Goal: Task Accomplishment & Management: Complete application form

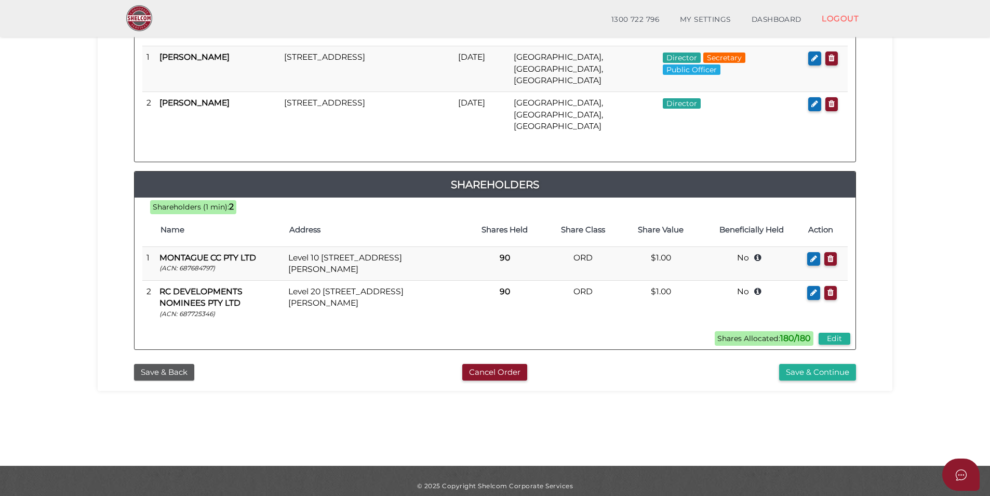
scroll to position [218, 0]
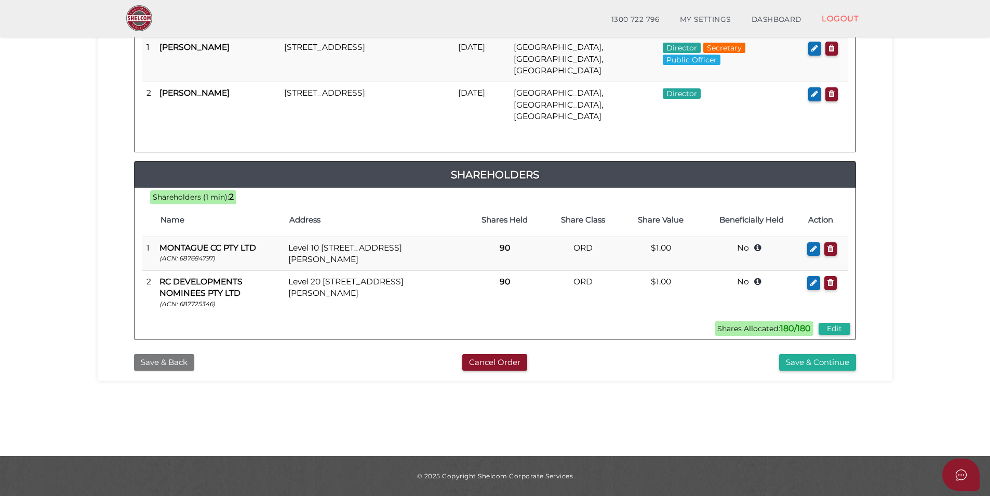
click at [156, 354] on button "Save & Back" at bounding box center [164, 362] width 60 height 17
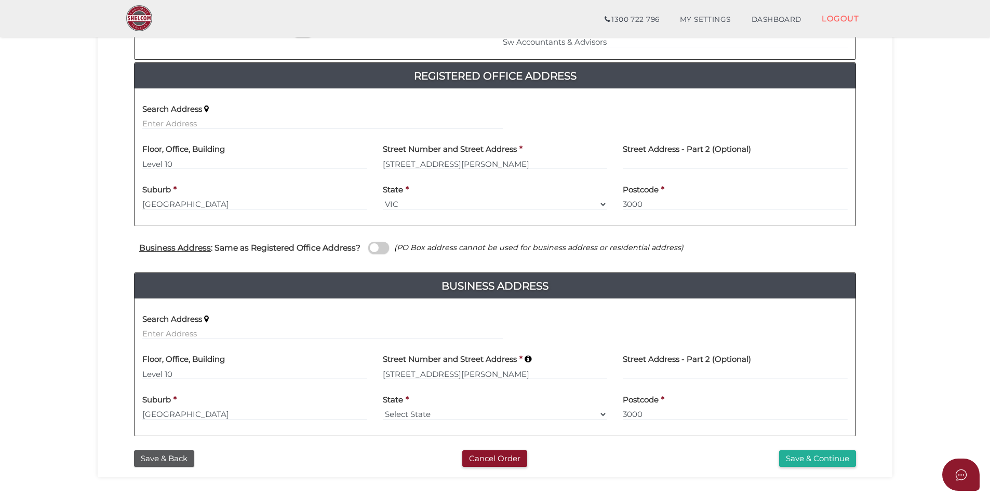
scroll to position [262, 0]
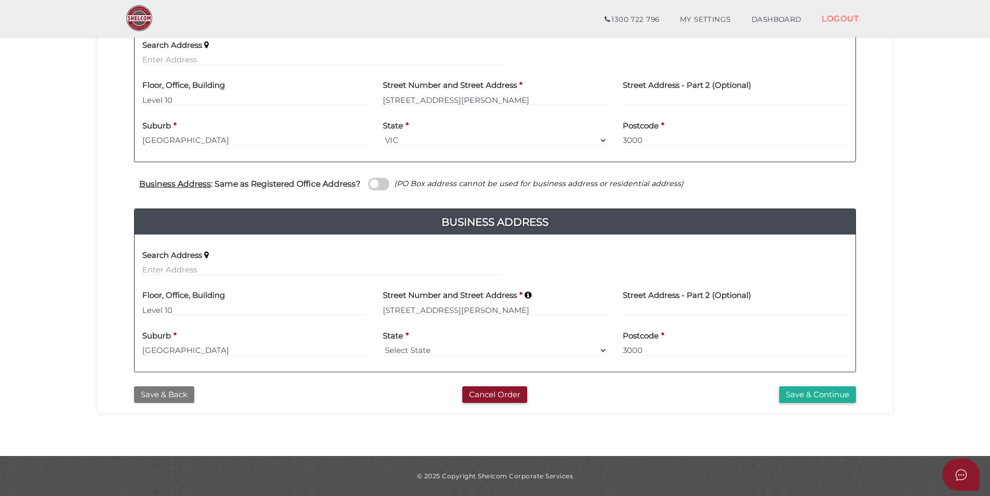
click at [171, 386] on button "Save & Back" at bounding box center [164, 394] width 60 height 17
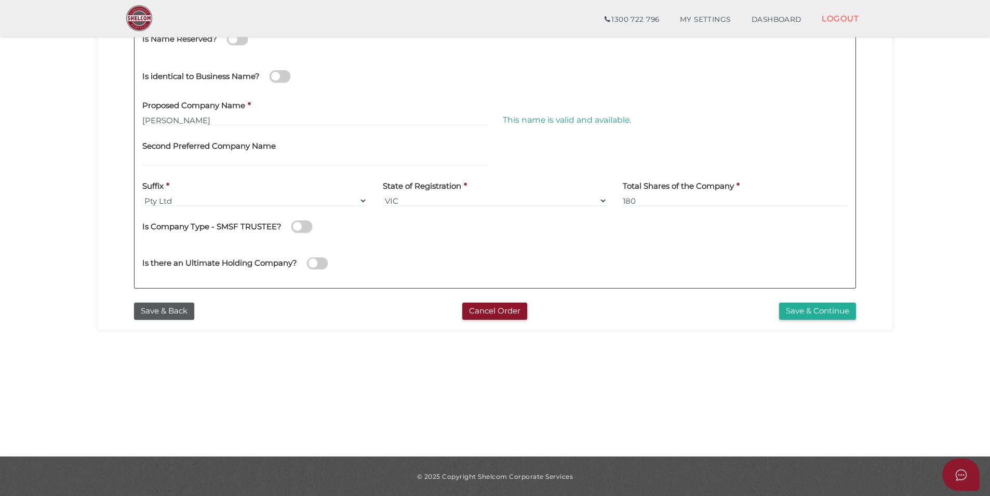
scroll to position [218, 0]
click at [179, 303] on button "Save & Back" at bounding box center [164, 310] width 60 height 17
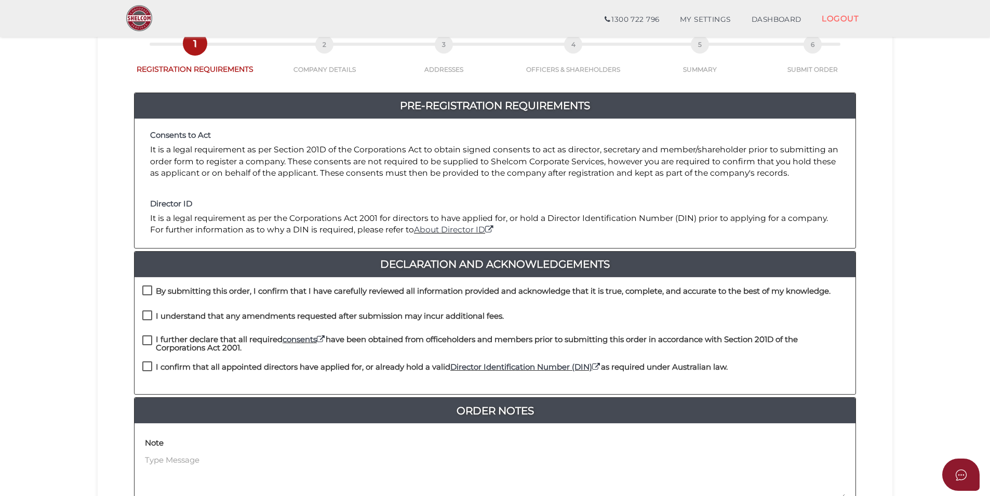
scroll to position [156, 0]
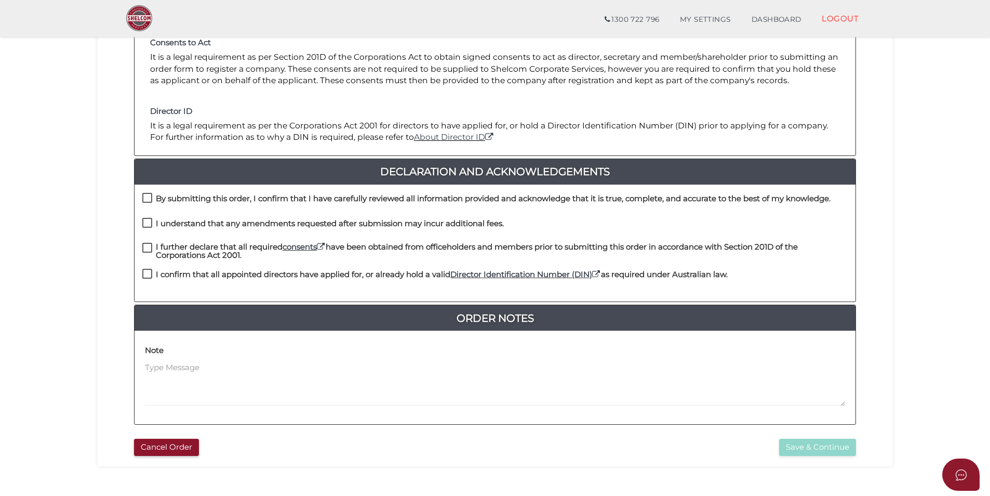
click at [148, 200] on label "By submitting this order, I confirm that I have carefully reviewed all informat…" at bounding box center [486, 200] width 689 height 13
checkbox input "true"
click at [150, 224] on label "I understand that any amendments requested after submission may incur additiona…" at bounding box center [323, 225] width 362 height 13
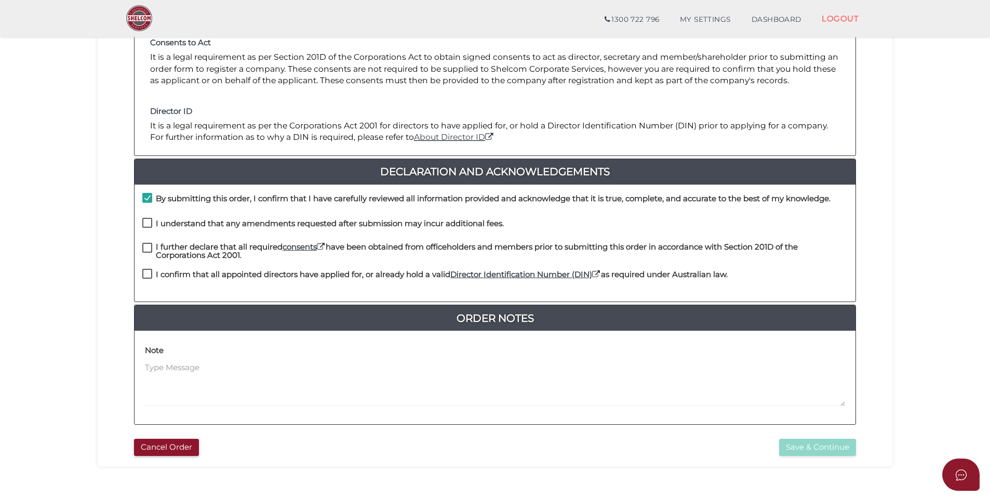
checkbox input "true"
click at [151, 252] on label "I further declare that all required consents have been obtained from officehold…" at bounding box center [495, 249] width 706 height 13
checkbox input "true"
click at [147, 271] on label "I confirm that all appointed directors have applied for, or already hold a vali…" at bounding box center [435, 276] width 586 height 13
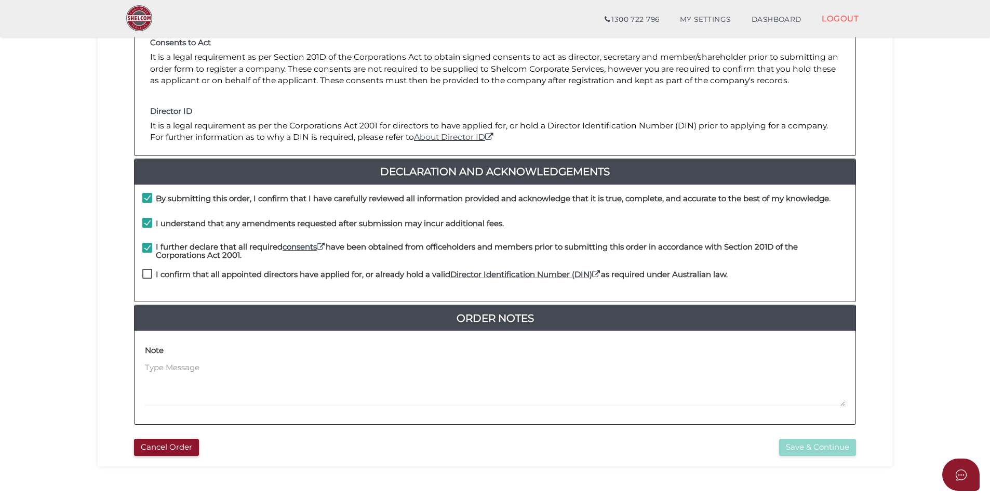
checkbox input "true"
click at [786, 446] on button "Save & Continue" at bounding box center [817, 447] width 77 height 17
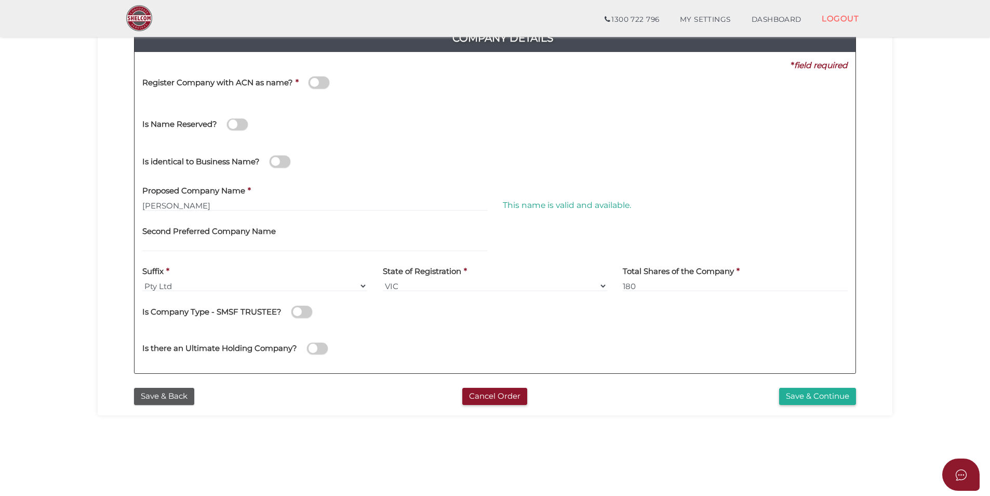
scroll to position [156, 0]
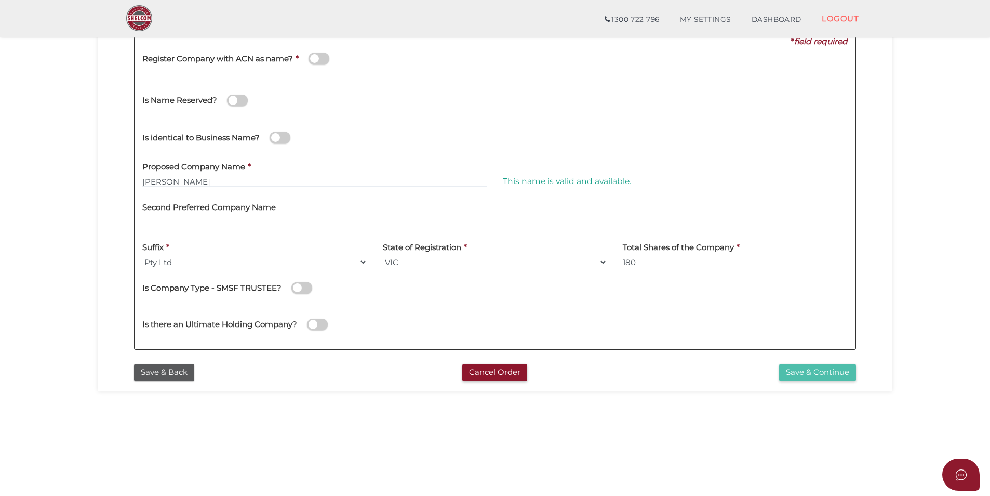
click at [838, 374] on button "Save & Continue" at bounding box center [817, 372] width 77 height 17
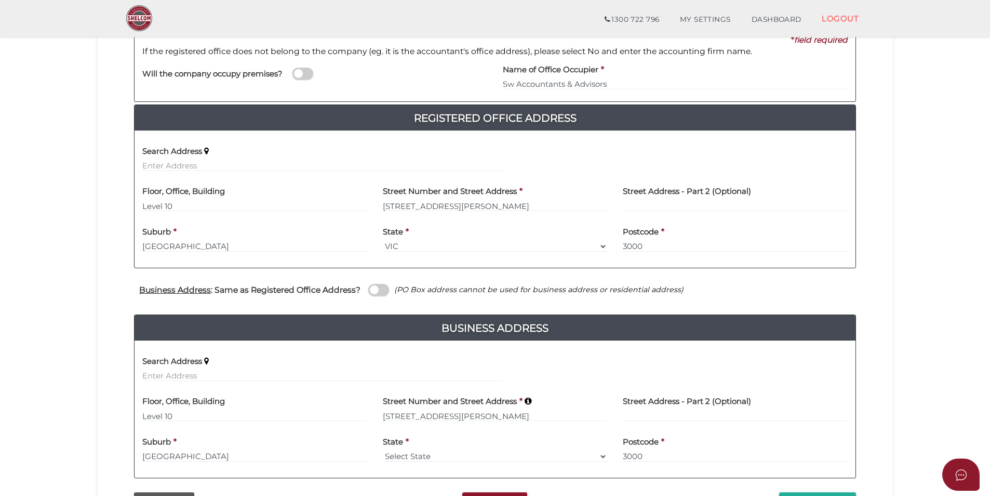
click at [378, 293] on span at bounding box center [378, 290] width 21 height 12
click at [0, 0] on input "checkbox" at bounding box center [0, 0] width 0 height 0
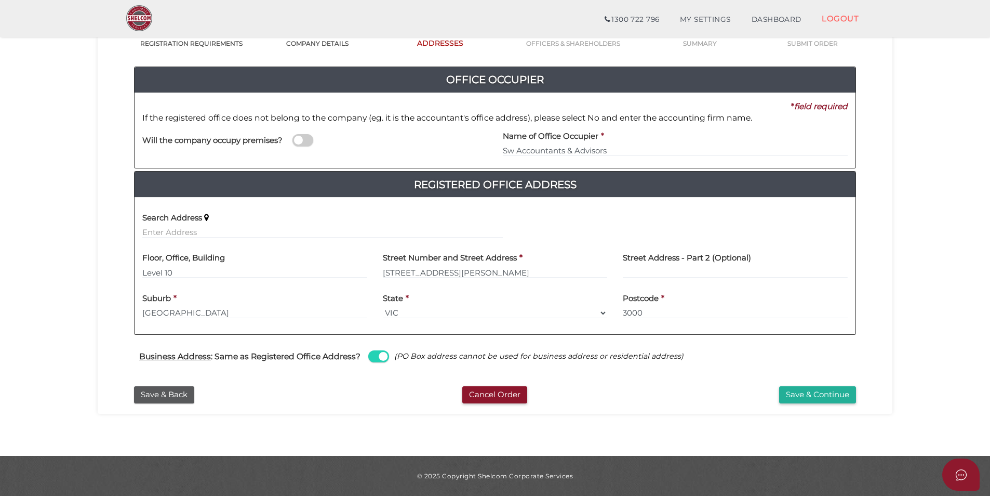
scroll to position [89, 0]
click at [791, 401] on button "Save & Continue" at bounding box center [817, 394] width 77 height 17
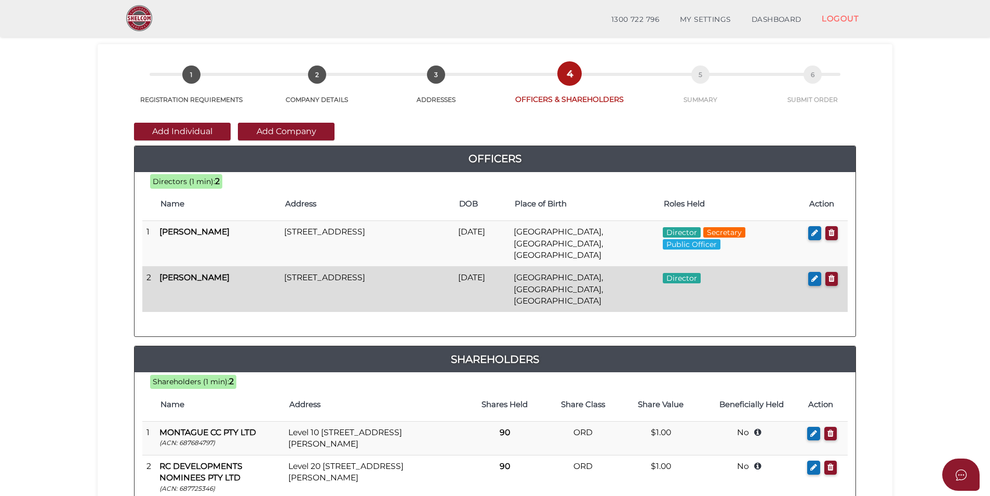
scroll to position [52, 0]
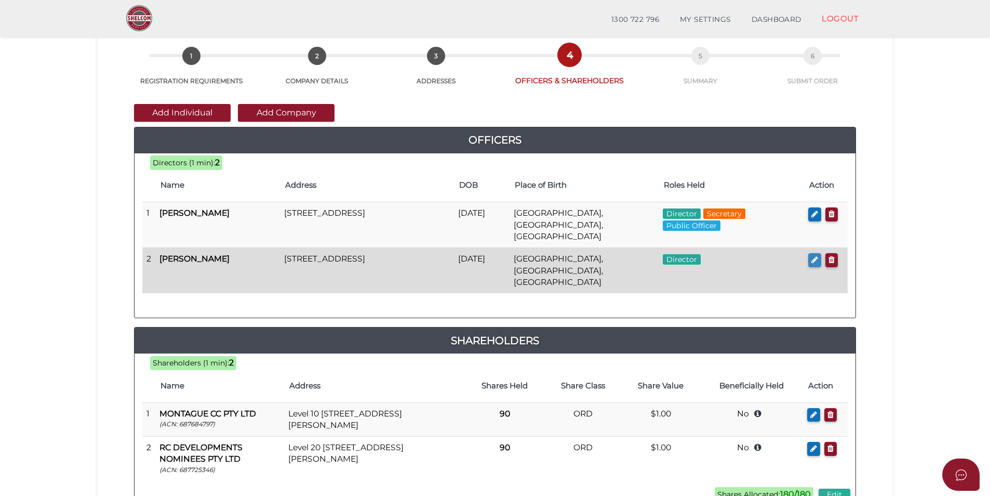
click at [813, 253] on button "button" at bounding box center [815, 260] width 13 height 14
checkbox input "true"
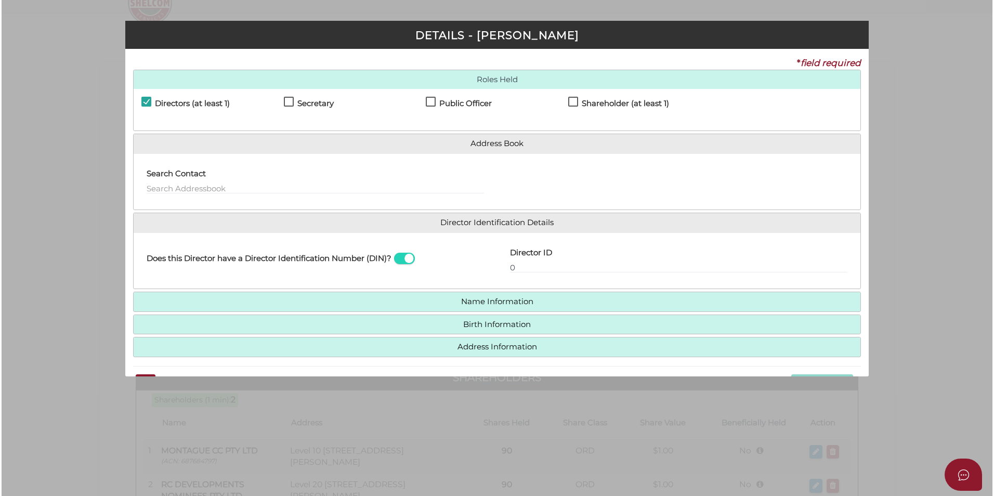
scroll to position [0, 0]
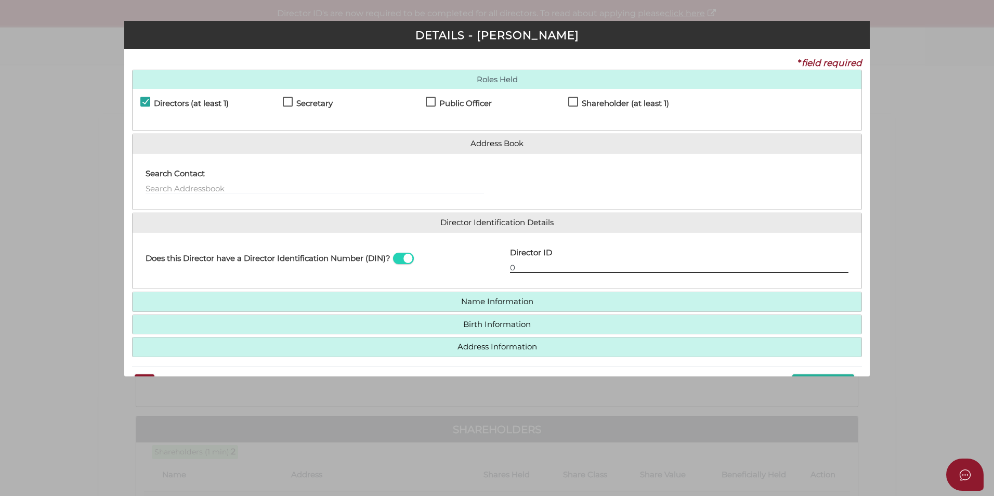
drag, startPoint x: 538, startPoint y: 267, endPoint x: 486, endPoint y: 263, distance: 52.1
click at [486, 263] on div "Does this Director have a Director Identification Number (DIN)? Director ID 0 E…" at bounding box center [497, 261] width 729 height 41
paste input "36871830629154"
type input "036871830629154"
click at [485, 264] on div "Does this Director have a Director Identification Number (DIN)?" at bounding box center [315, 261] width 364 height 41
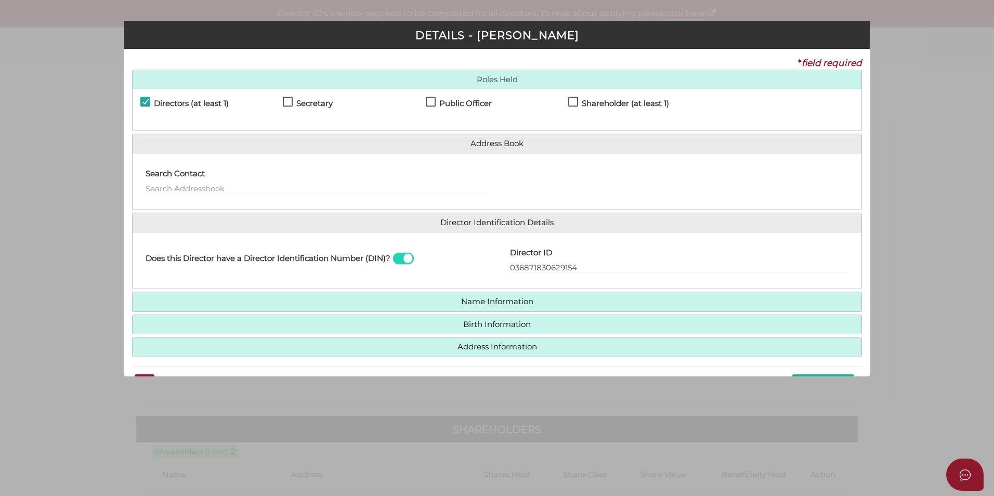
scroll to position [30, 0]
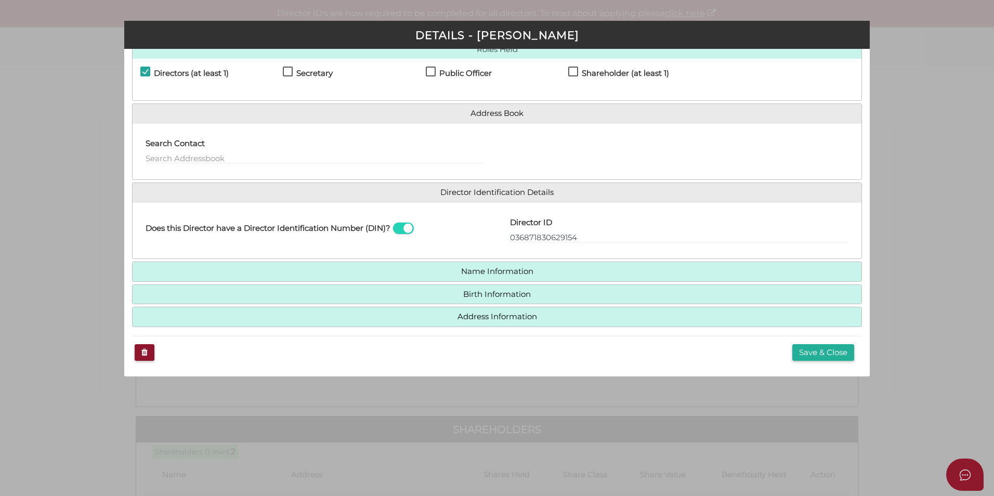
click at [495, 264] on h4 "Name Information" at bounding box center [497, 271] width 729 height 19
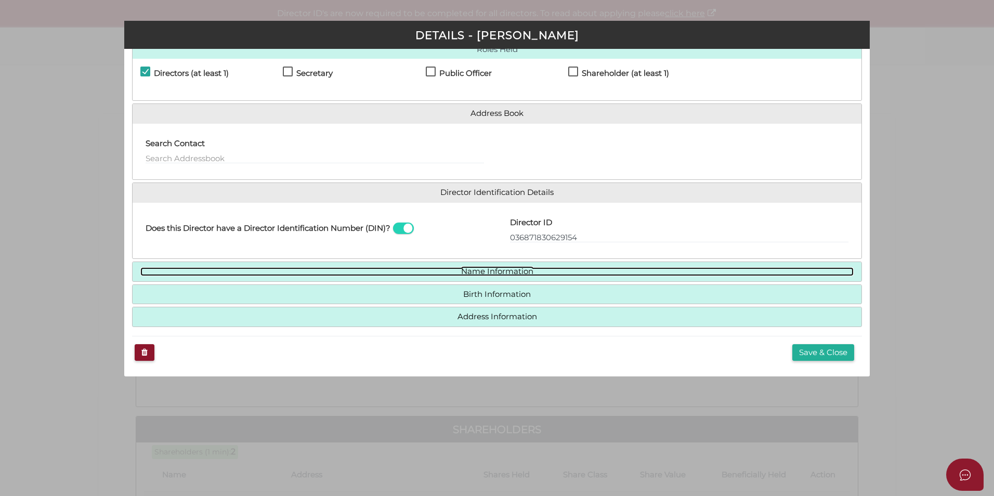
click at [495, 267] on link "Name Information" at bounding box center [496, 271] width 713 height 9
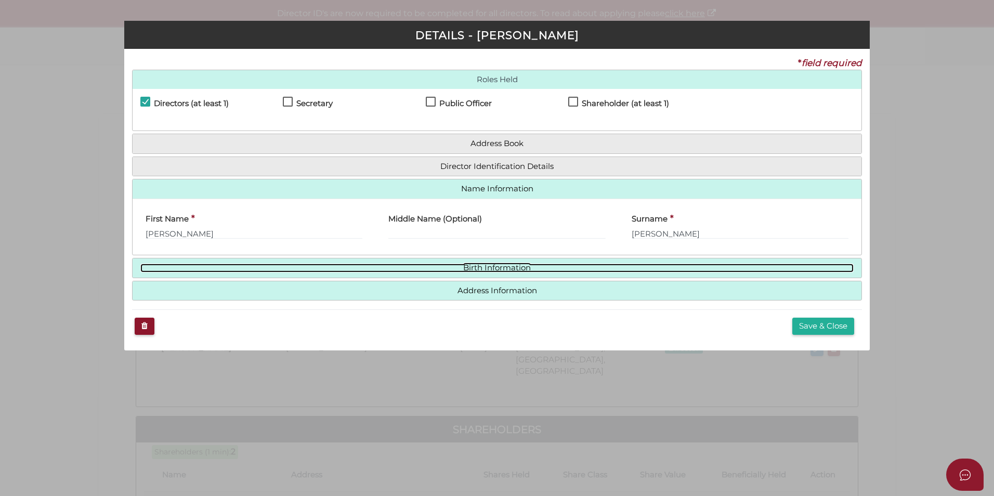
click at [497, 267] on link "Birth Information" at bounding box center [496, 267] width 713 height 9
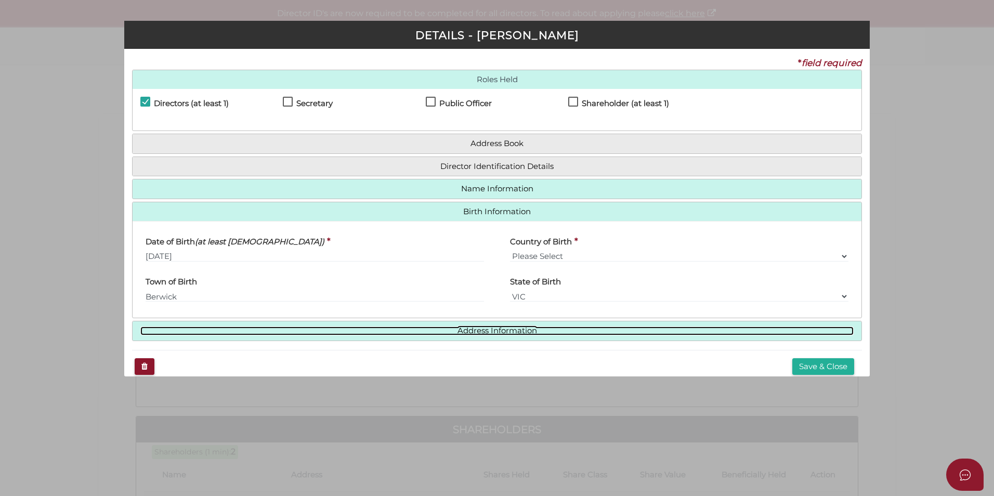
click at [502, 327] on link "Address Information" at bounding box center [496, 330] width 713 height 9
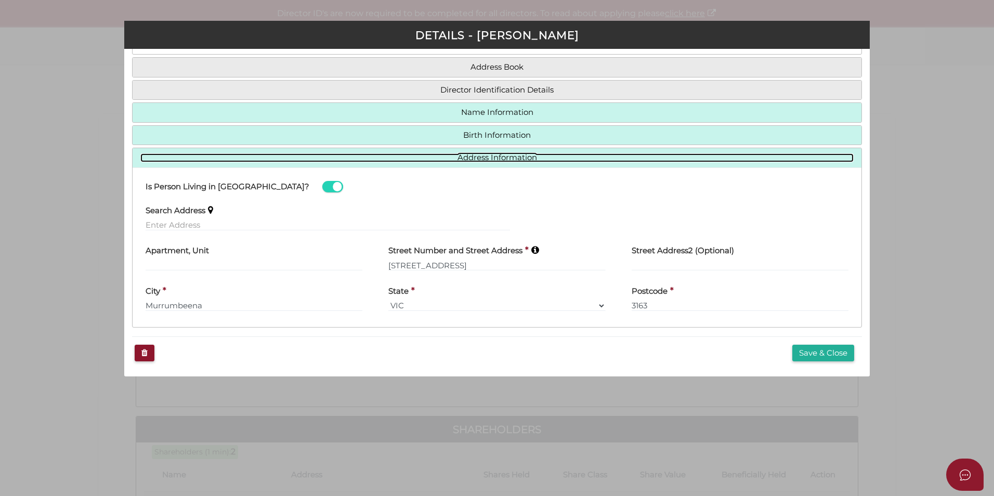
scroll to position [77, 0]
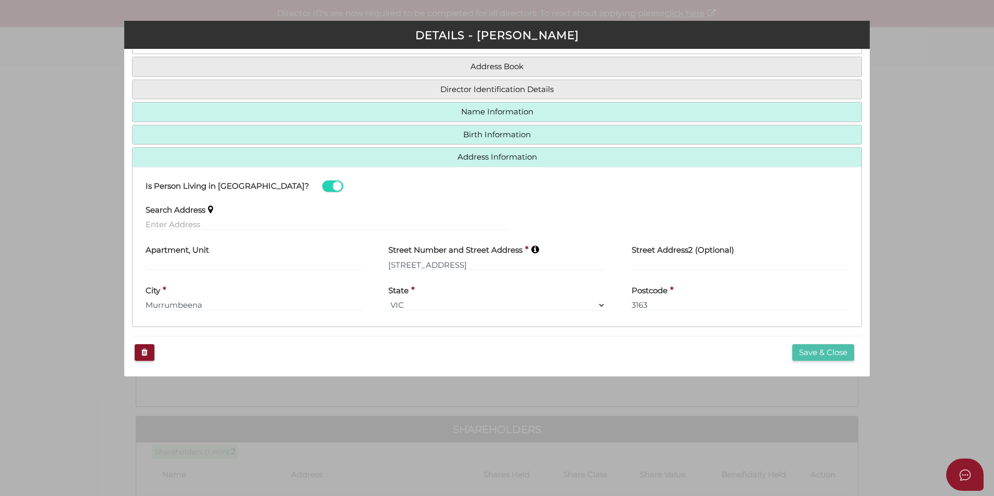
click at [795, 347] on button "Save & Close" at bounding box center [823, 352] width 62 height 17
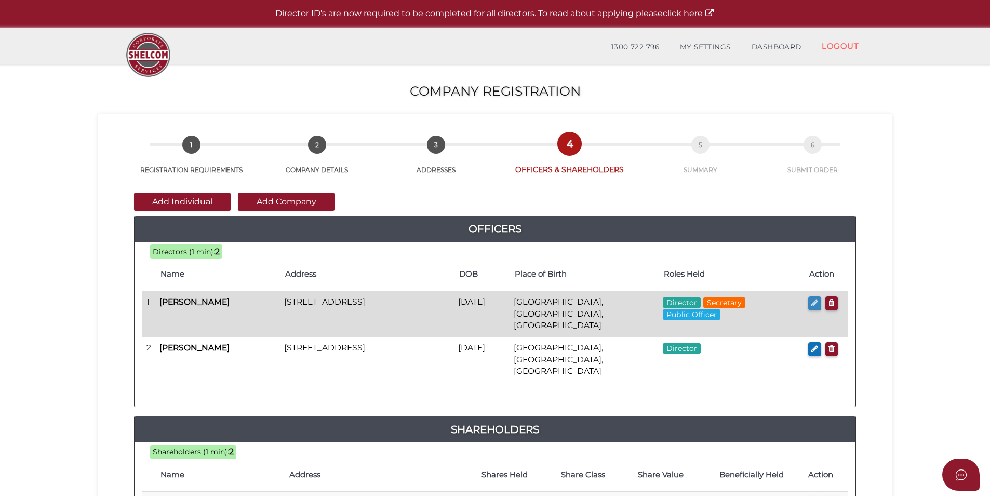
click at [813, 300] on icon "button" at bounding box center [815, 303] width 7 height 8
checkbox input "true"
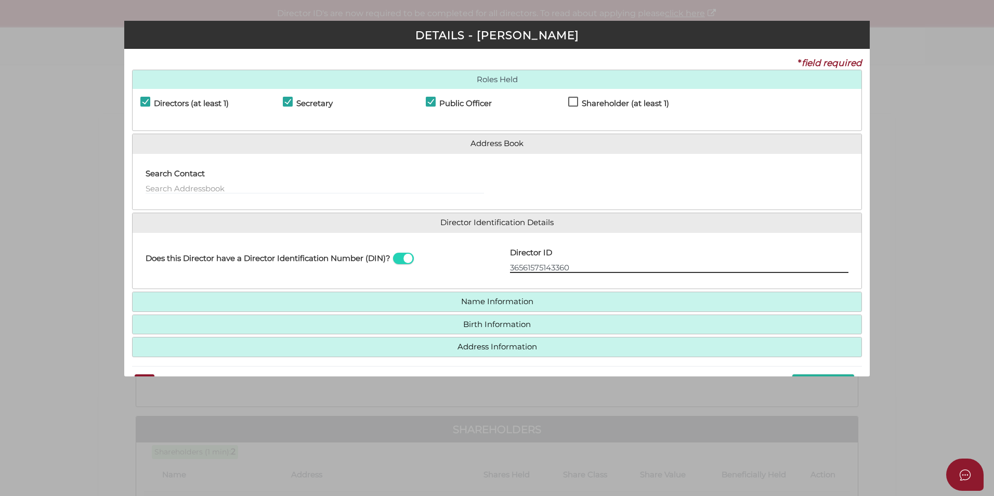
click at [510, 269] on input "36561575143360" at bounding box center [679, 266] width 338 height 11
type input "036561575143360"
click at [556, 276] on div "Director ID 036561575143360 Email Director About How To Apply for DIN" at bounding box center [679, 261] width 364 height 41
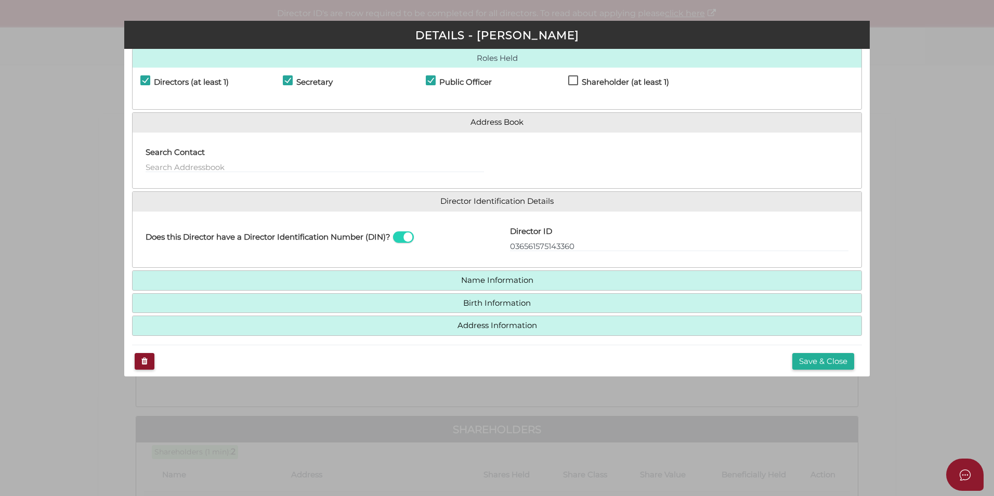
scroll to position [30, 0]
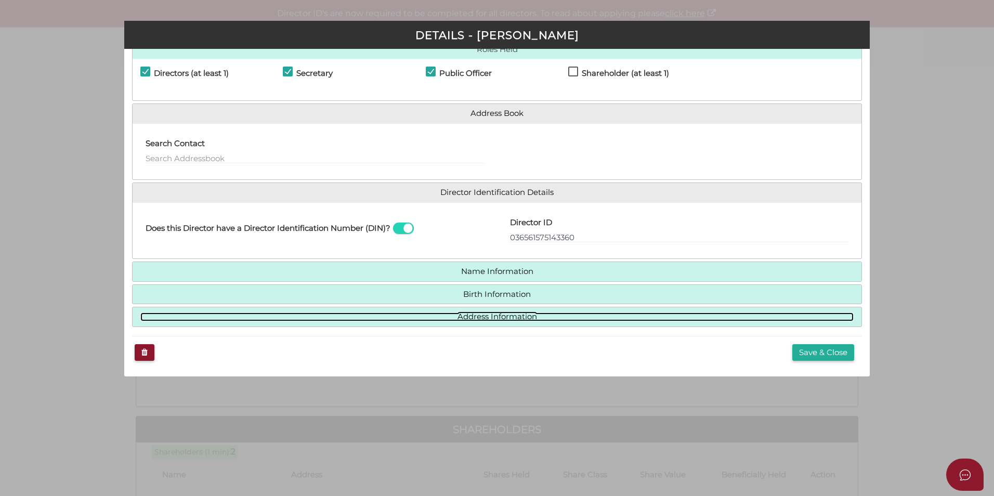
click at [532, 320] on link "Address Information" at bounding box center [496, 316] width 713 height 9
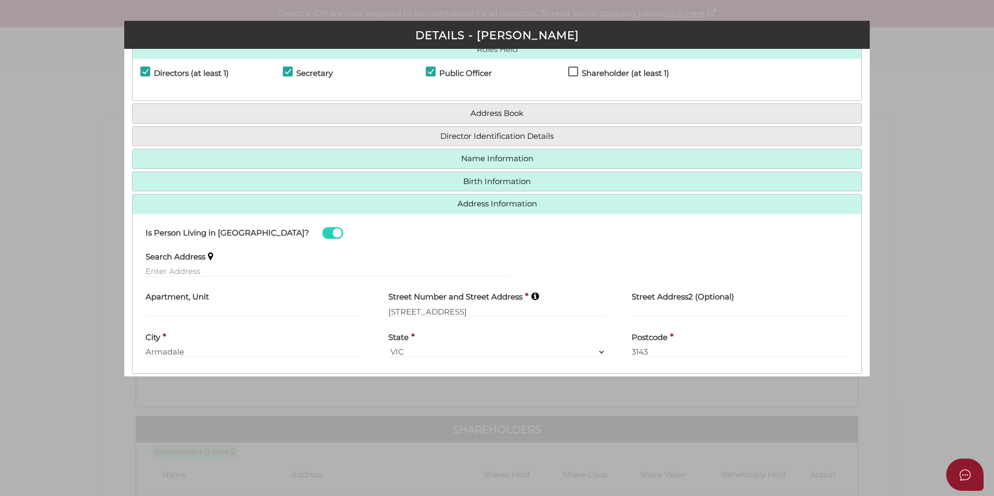
click at [532, 142] on h4 "Director Identification Details" at bounding box center [497, 136] width 729 height 19
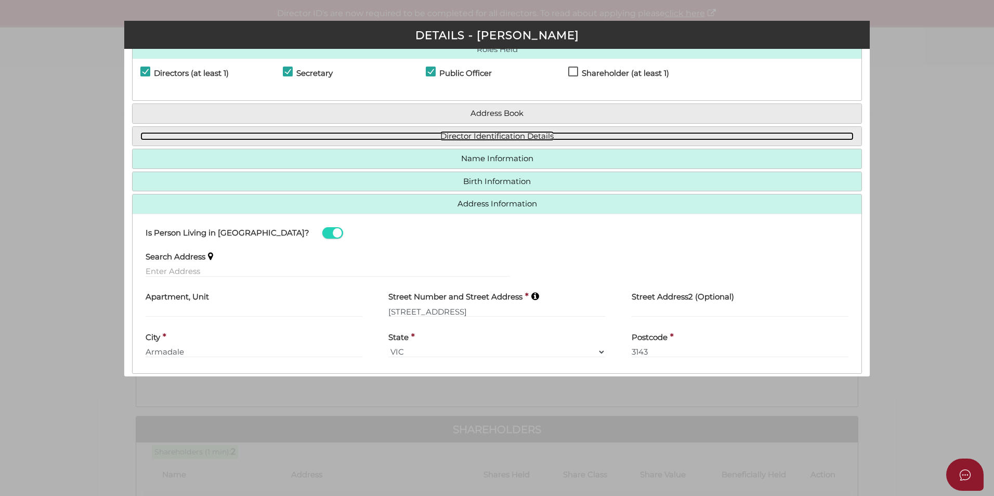
click at [531, 137] on link "Director Identification Details" at bounding box center [496, 136] width 713 height 9
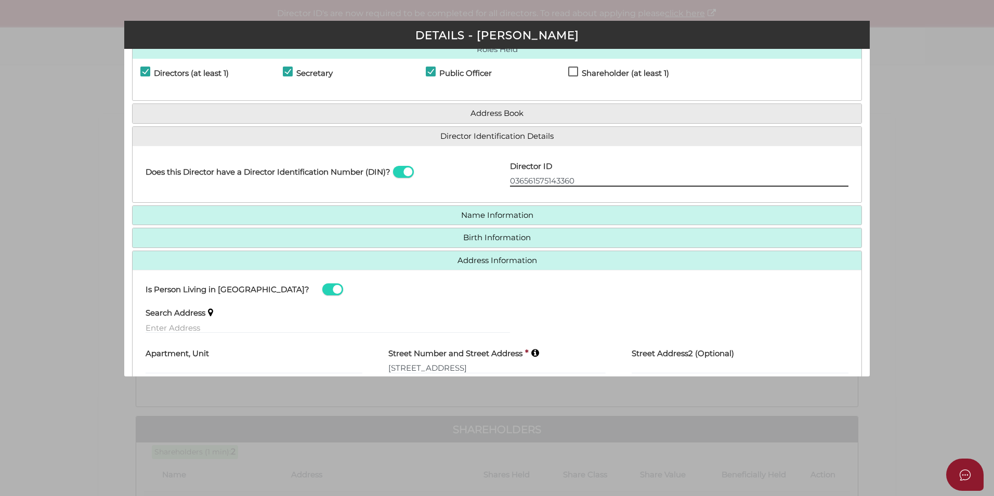
drag, startPoint x: 521, startPoint y: 182, endPoint x: 542, endPoint y: 182, distance: 20.8
click at [542, 182] on input "036561575143360" at bounding box center [679, 180] width 338 height 11
click at [549, 190] on div "Director ID 036561575143360 Email Director About How To Apply for DIN" at bounding box center [679, 174] width 364 height 41
click at [514, 228] on h4 "Birth Information" at bounding box center [497, 237] width 729 height 19
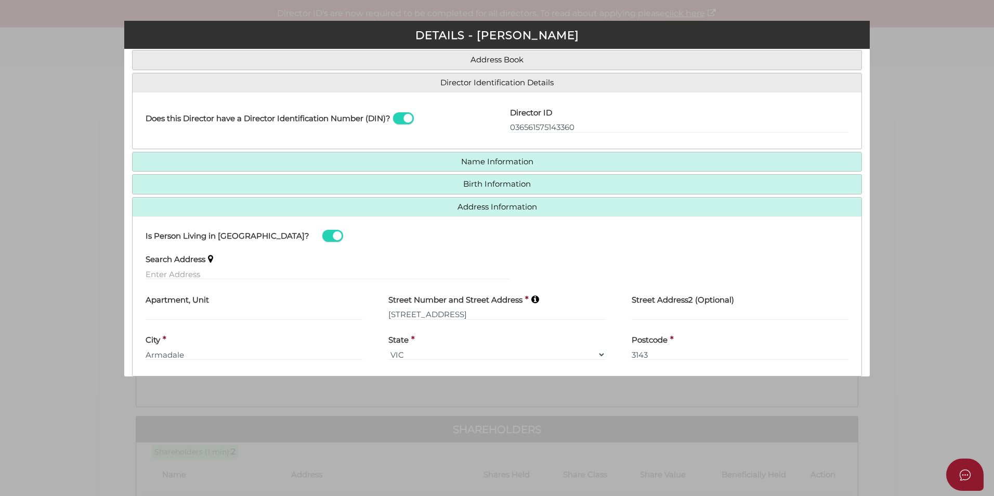
scroll to position [134, 0]
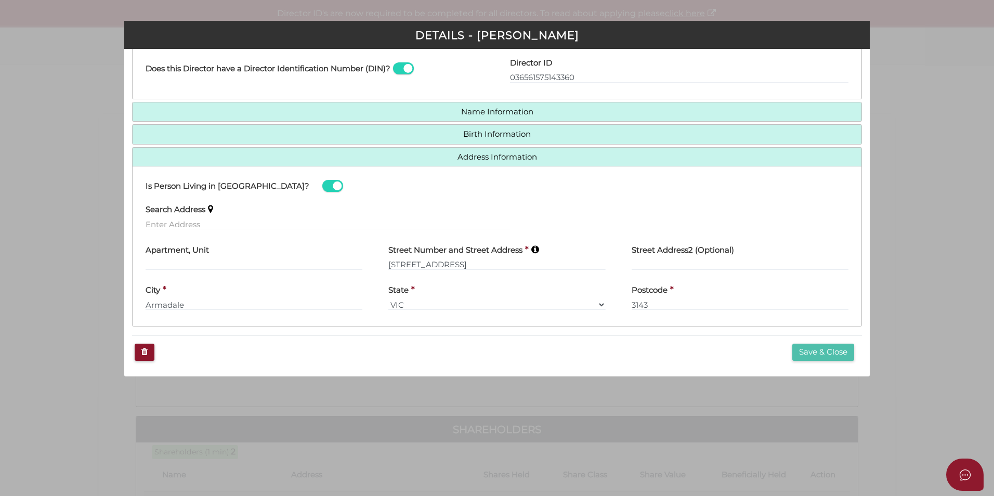
click at [792, 347] on button "Save & Close" at bounding box center [823, 351] width 62 height 17
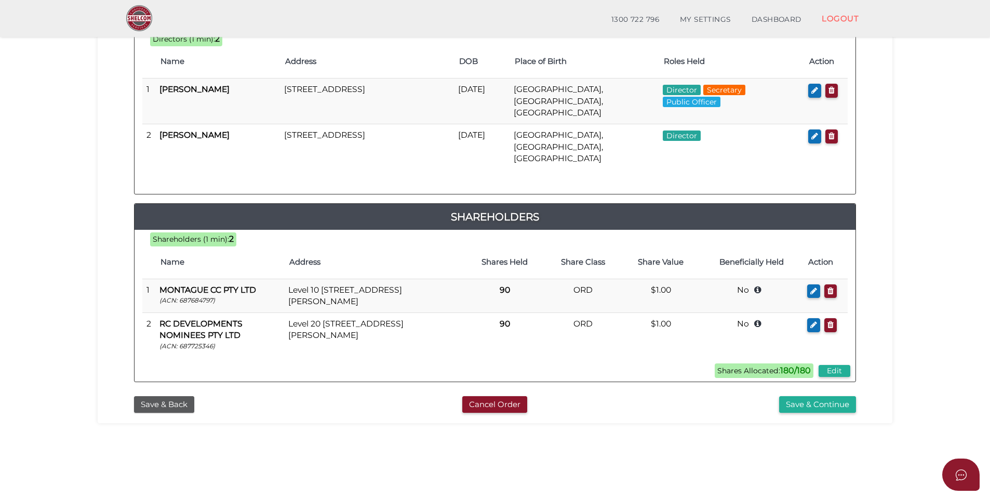
scroll to position [208, 0]
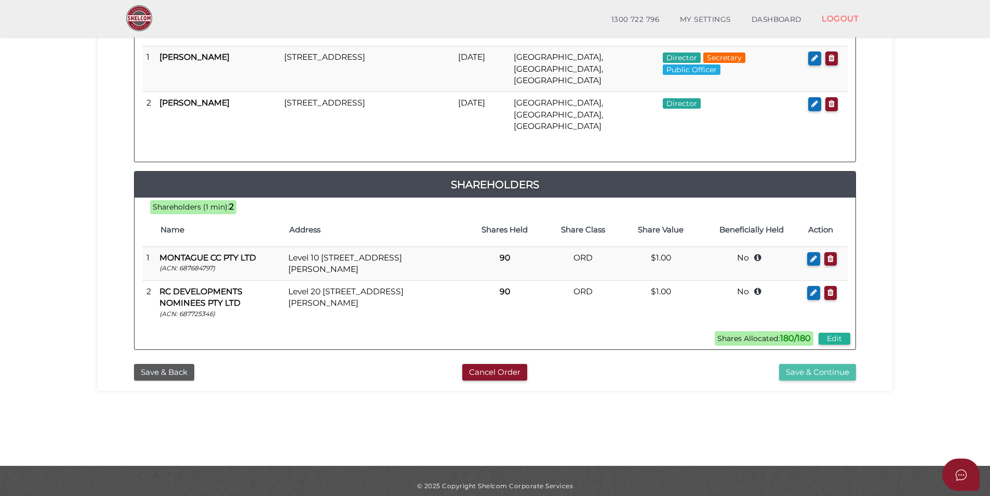
click at [812, 364] on button "Save & Continue" at bounding box center [817, 372] width 77 height 17
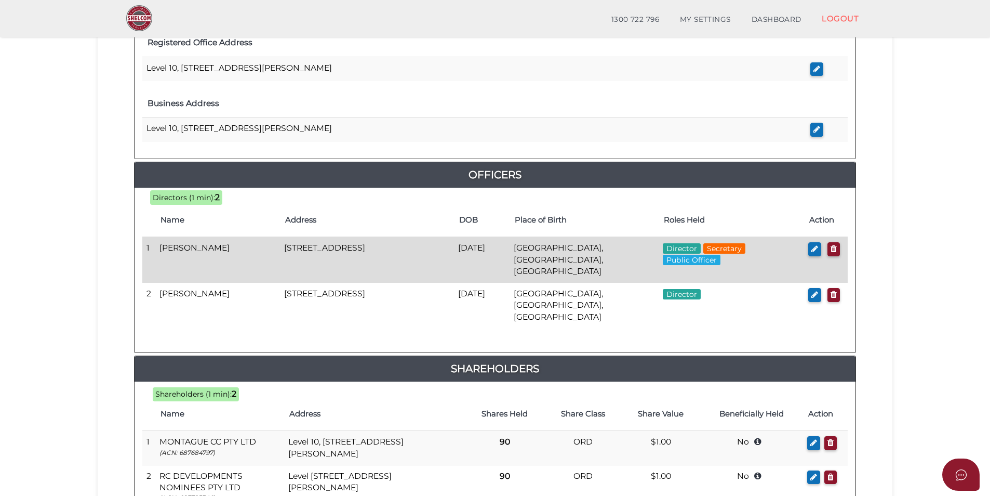
scroll to position [501, 0]
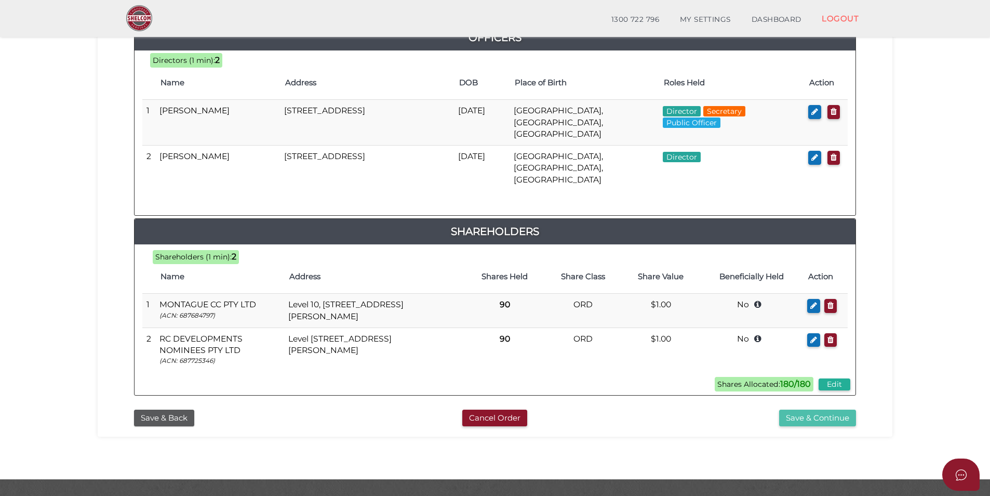
click at [802, 409] on button "Save & Continue" at bounding box center [817, 417] width 77 height 17
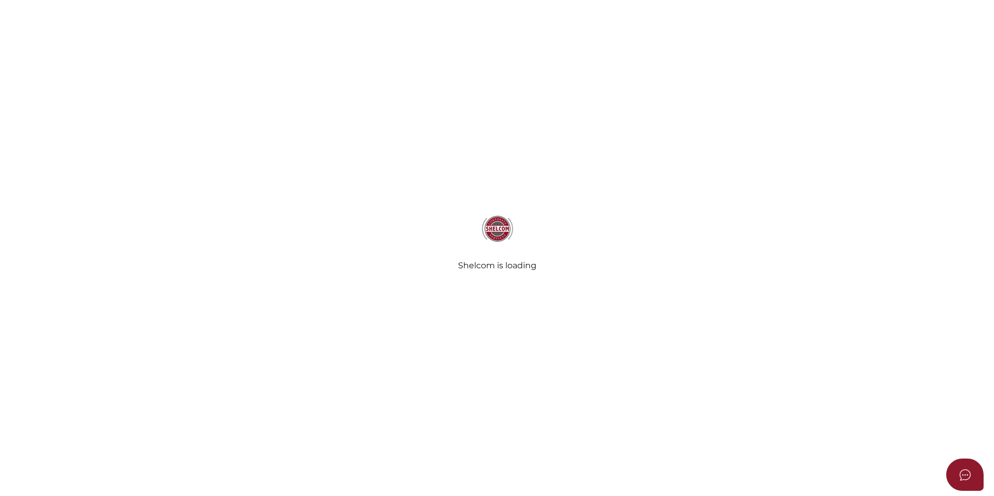
select select "Comb Binding"
select select "No"
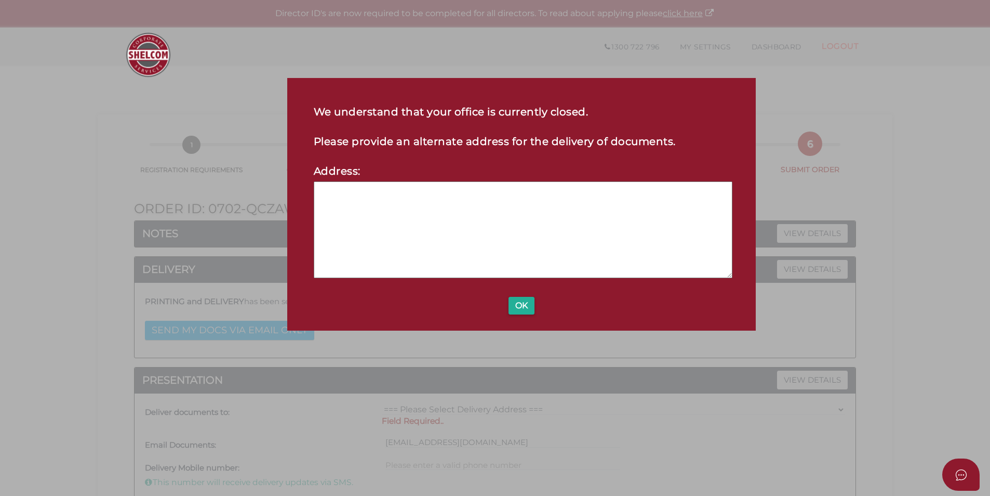
click at [523, 314] on div "We understand that your office is currently closed. Please provide an alternate…" at bounding box center [521, 204] width 469 height 253
click at [523, 305] on button "OK" at bounding box center [522, 306] width 26 height 18
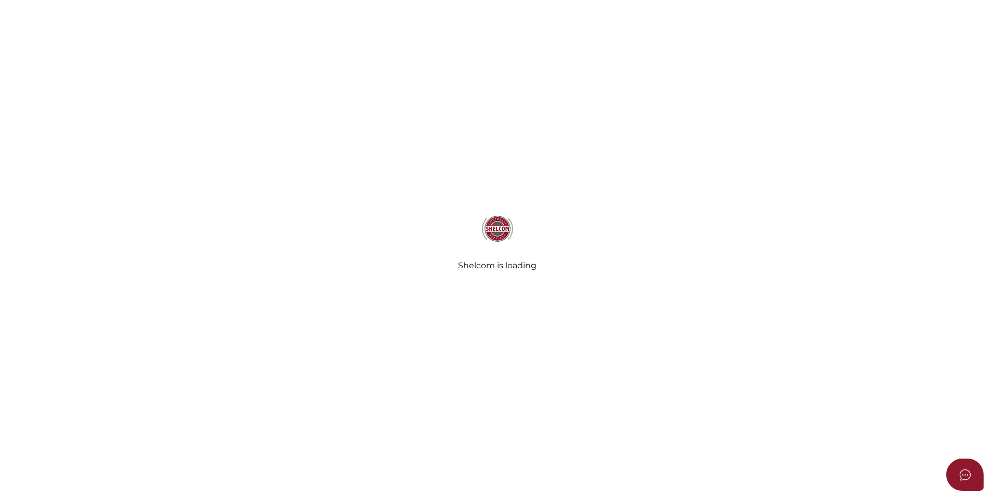
select select "Comb Binding"
select select "No"
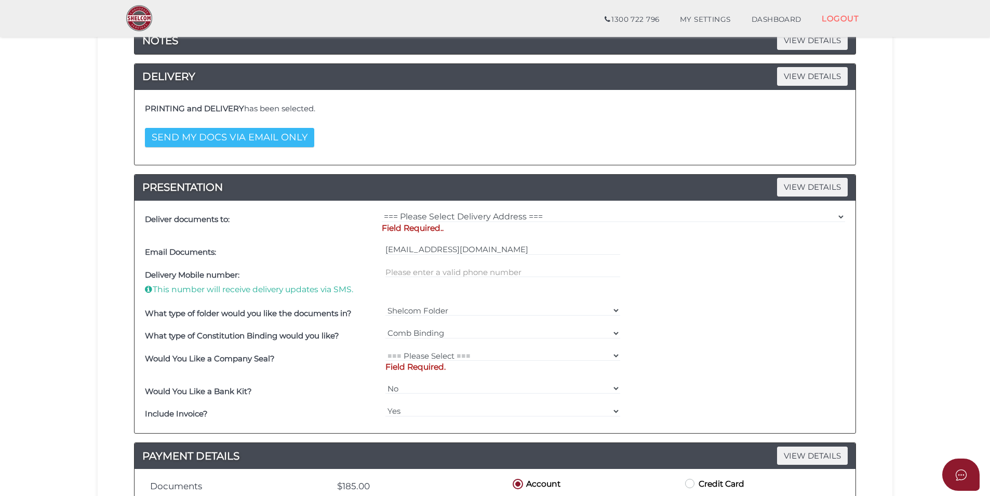
click at [284, 133] on button "SEND MY DOCS VIA EMAIL ONLY" at bounding box center [229, 137] width 169 height 19
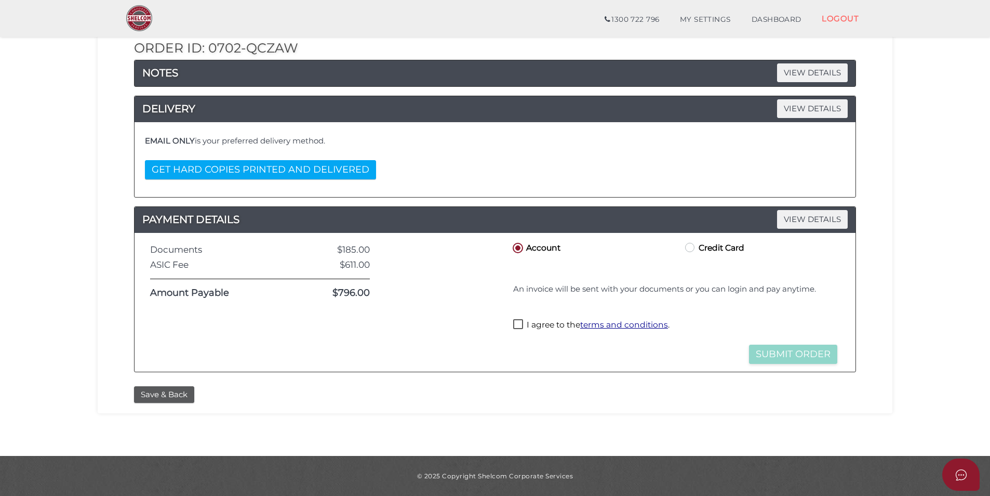
scroll to position [124, 0]
click at [519, 324] on label "I agree to the terms and conditions ." at bounding box center [591, 325] width 156 height 13
checkbox input "true"
click at [759, 349] on button "Submit Order" at bounding box center [793, 354] width 88 height 19
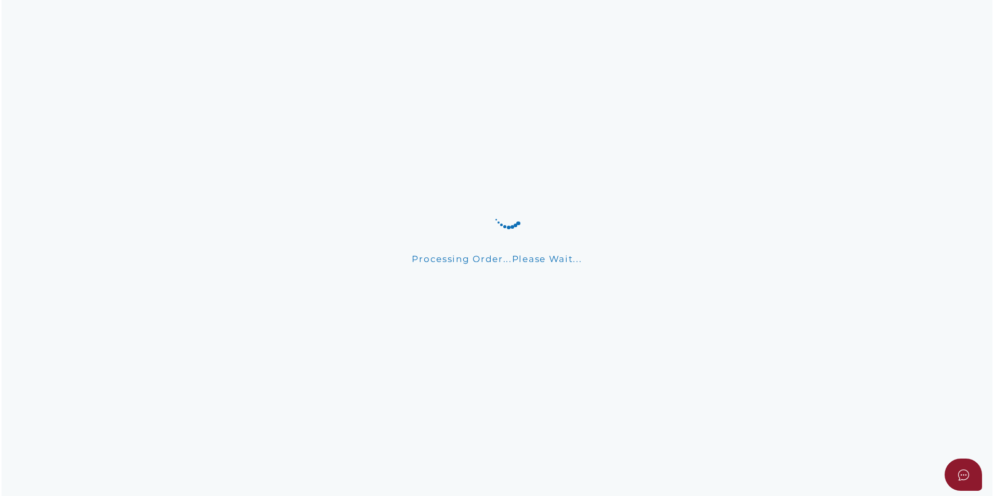
scroll to position [0, 0]
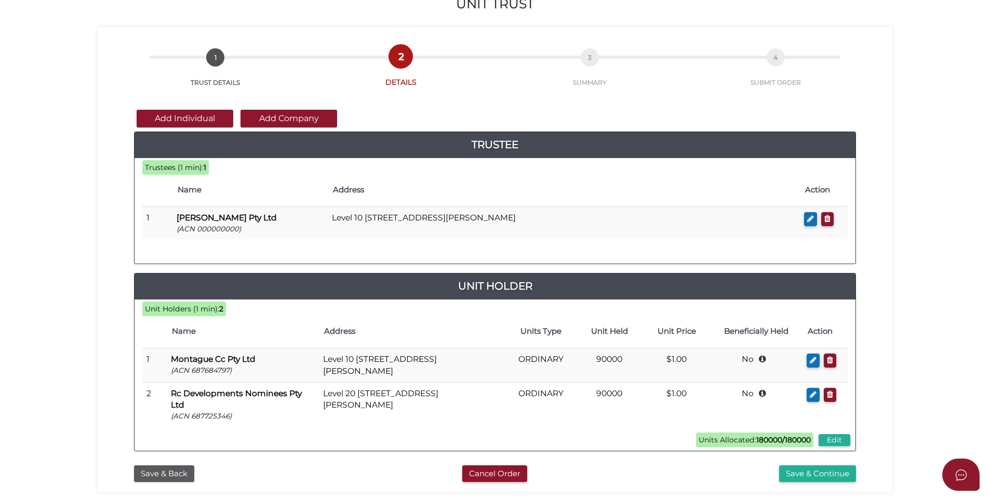
scroll to position [218, 0]
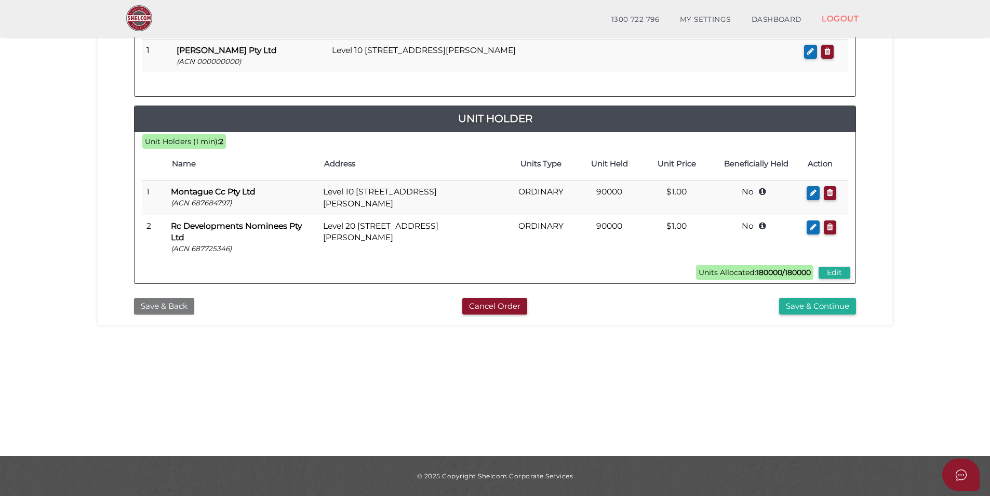
click at [178, 309] on button "Save & Back" at bounding box center [164, 306] width 60 height 17
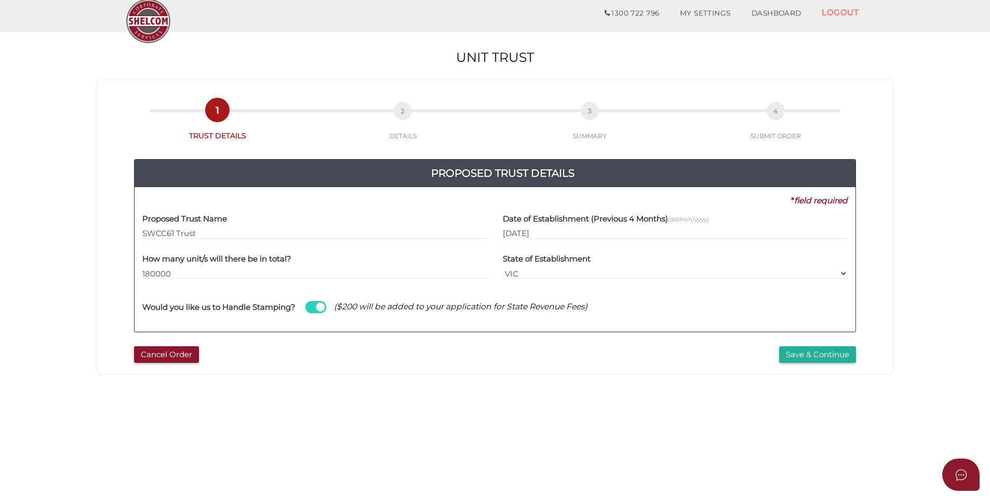
scroll to position [52, 0]
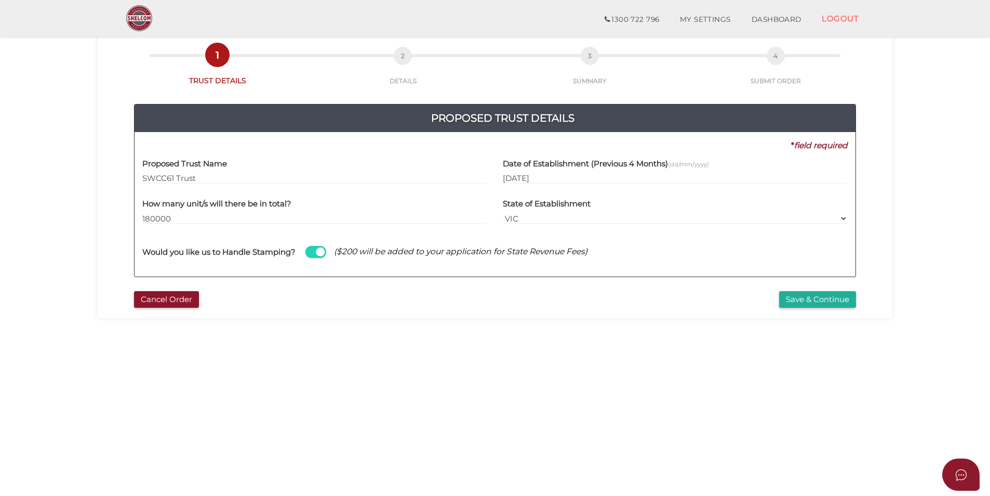
click at [156, 178] on input "SWCC61 Trust" at bounding box center [314, 178] width 345 height 11
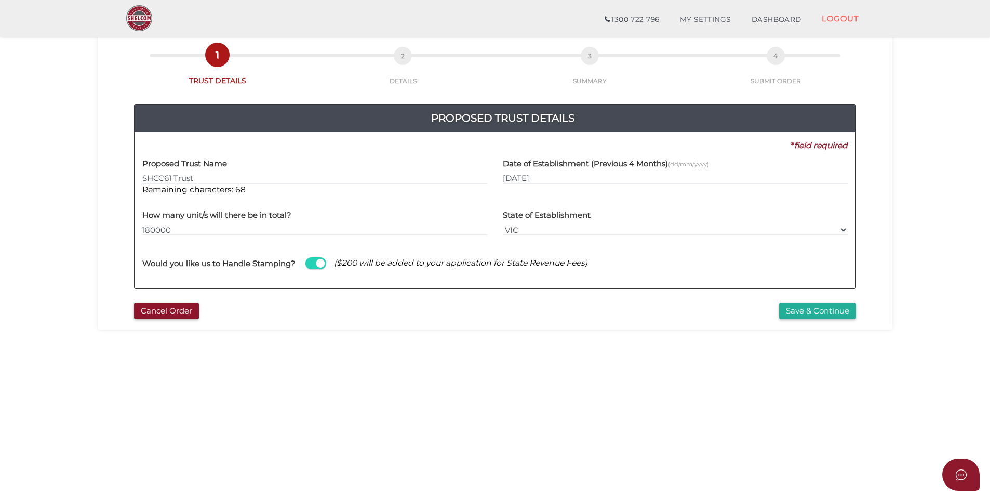
type input "SHCC61 Trust"
click at [203, 427] on section "Unit Trust c11fc6a8227909770d58464b7550a74f 1 TRUST DETAILS 2 DETAILS 3 SUMMARY…" at bounding box center [495, 299] width 990 height 646
click at [786, 312] on button "Save & Continue" at bounding box center [817, 310] width 77 height 17
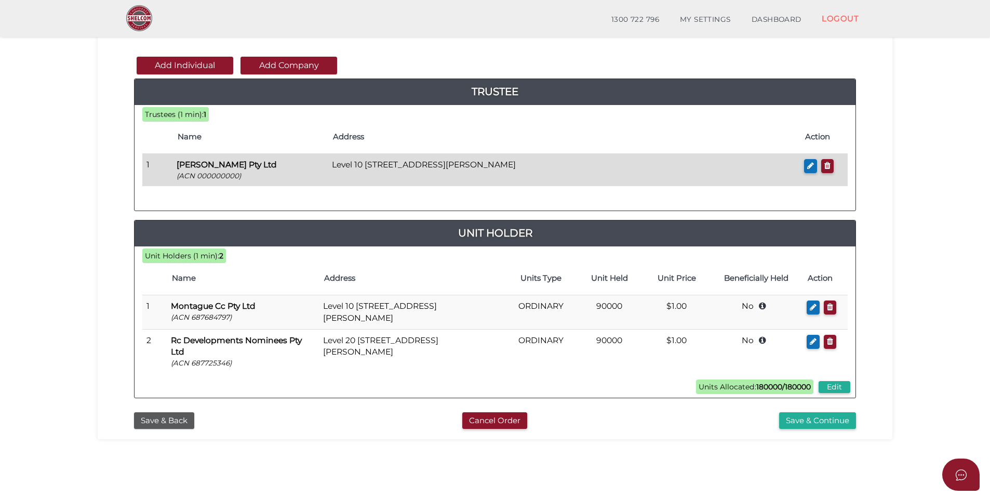
scroll to position [104, 0]
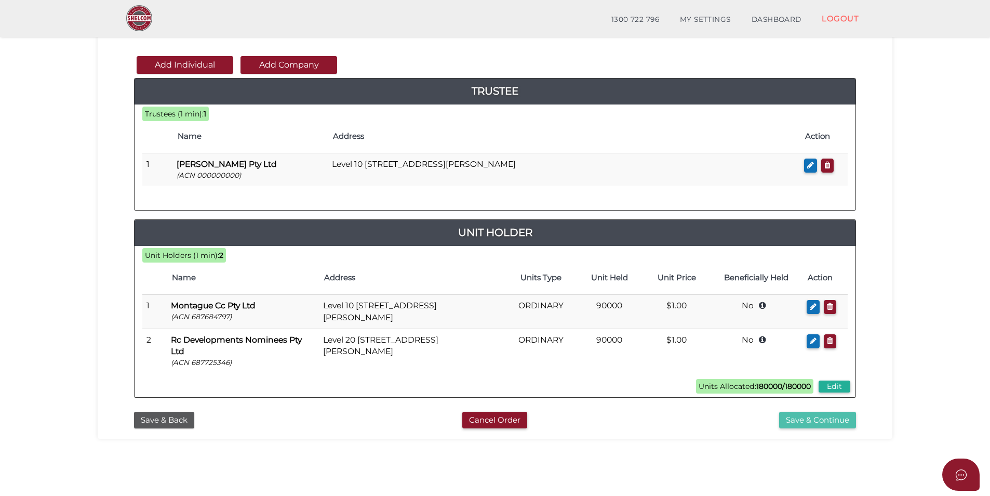
click at [797, 421] on button "Save & Continue" at bounding box center [817, 420] width 77 height 17
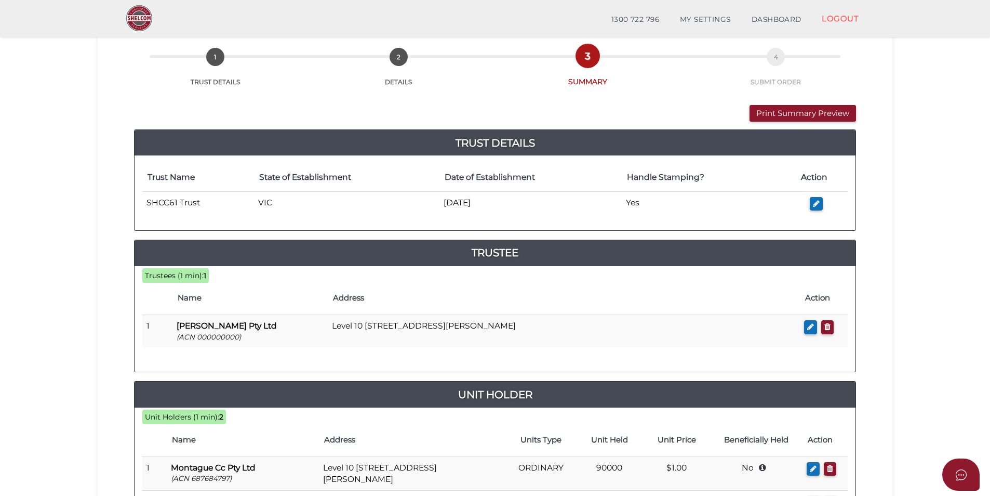
scroll to position [156, 0]
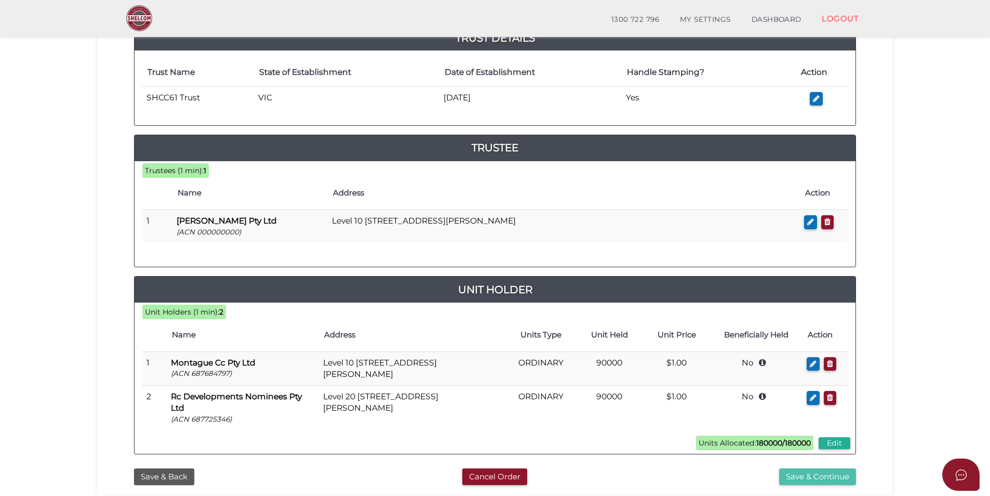
click at [793, 472] on button "Save & Continue" at bounding box center [817, 476] width 77 height 17
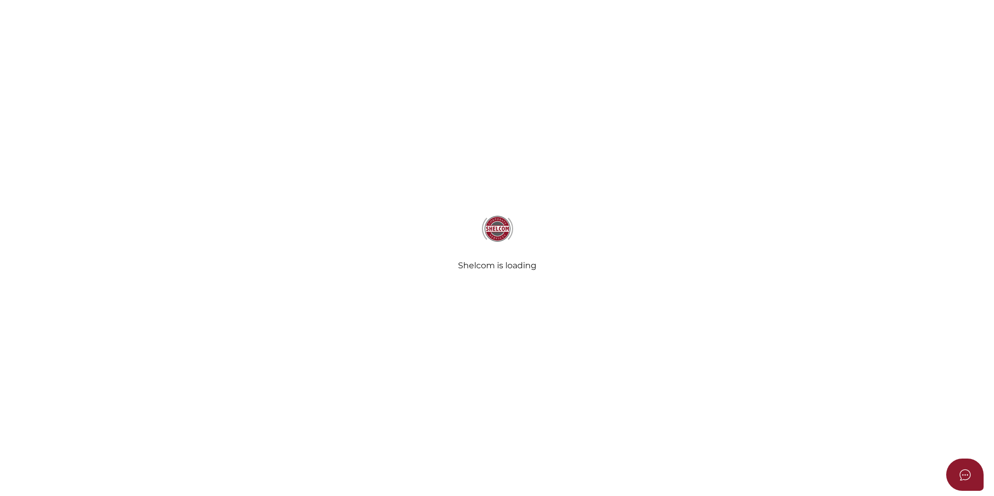
select select "Comb Binding"
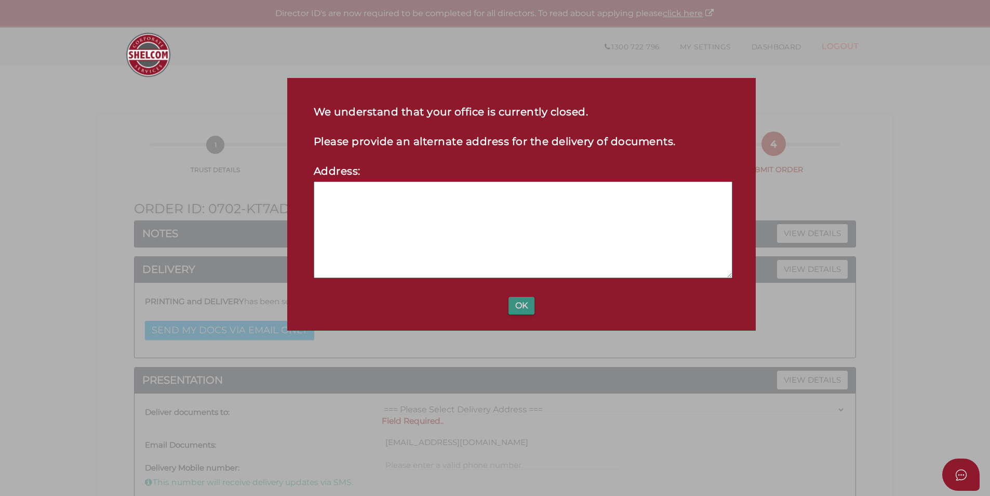
click at [519, 306] on button "OK" at bounding box center [522, 306] width 26 height 18
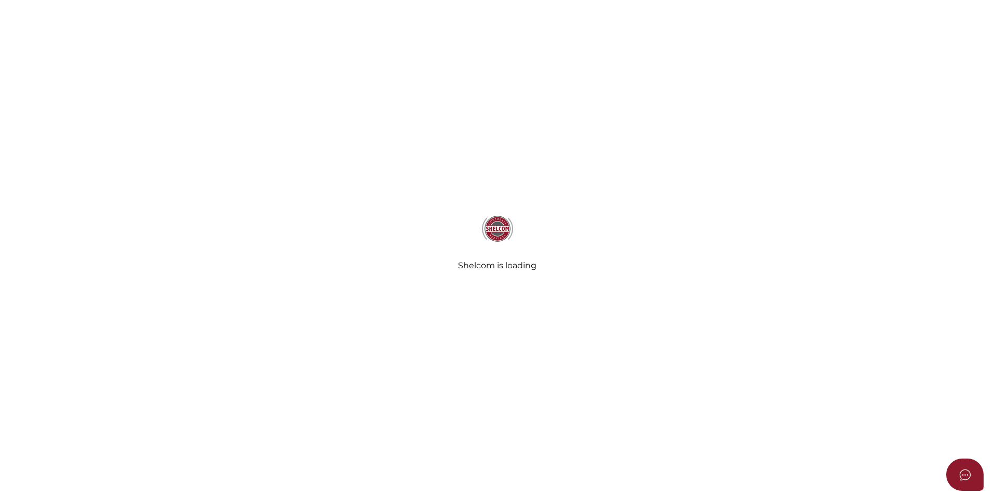
select select "Comb Binding"
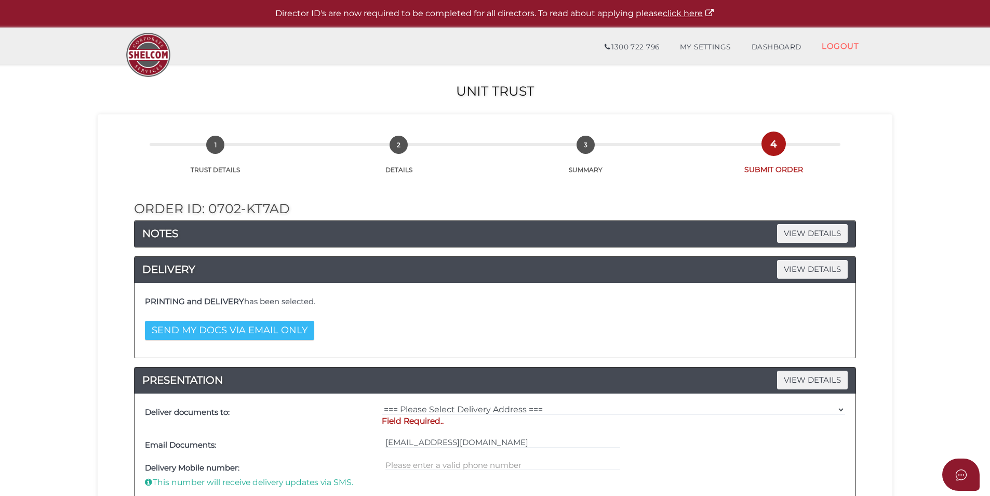
click at [303, 326] on button "SEND MY DOCS VIA EMAIL ONLY" at bounding box center [229, 330] width 169 height 19
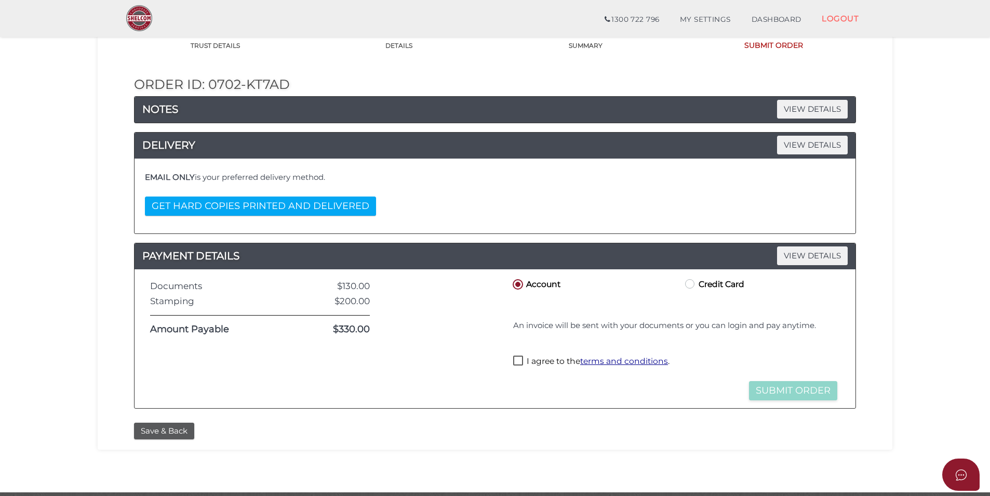
scroll to position [104, 0]
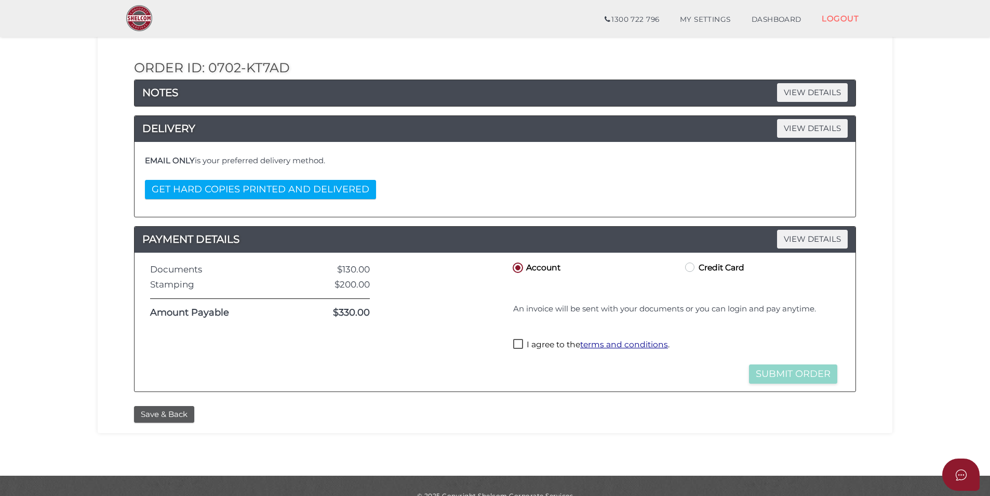
click at [517, 342] on label "I agree to the terms and conditions ." at bounding box center [591, 345] width 156 height 13
checkbox input "true"
click at [804, 376] on button "Submit Order" at bounding box center [793, 373] width 88 height 19
